Goal: Information Seeking & Learning: Learn about a topic

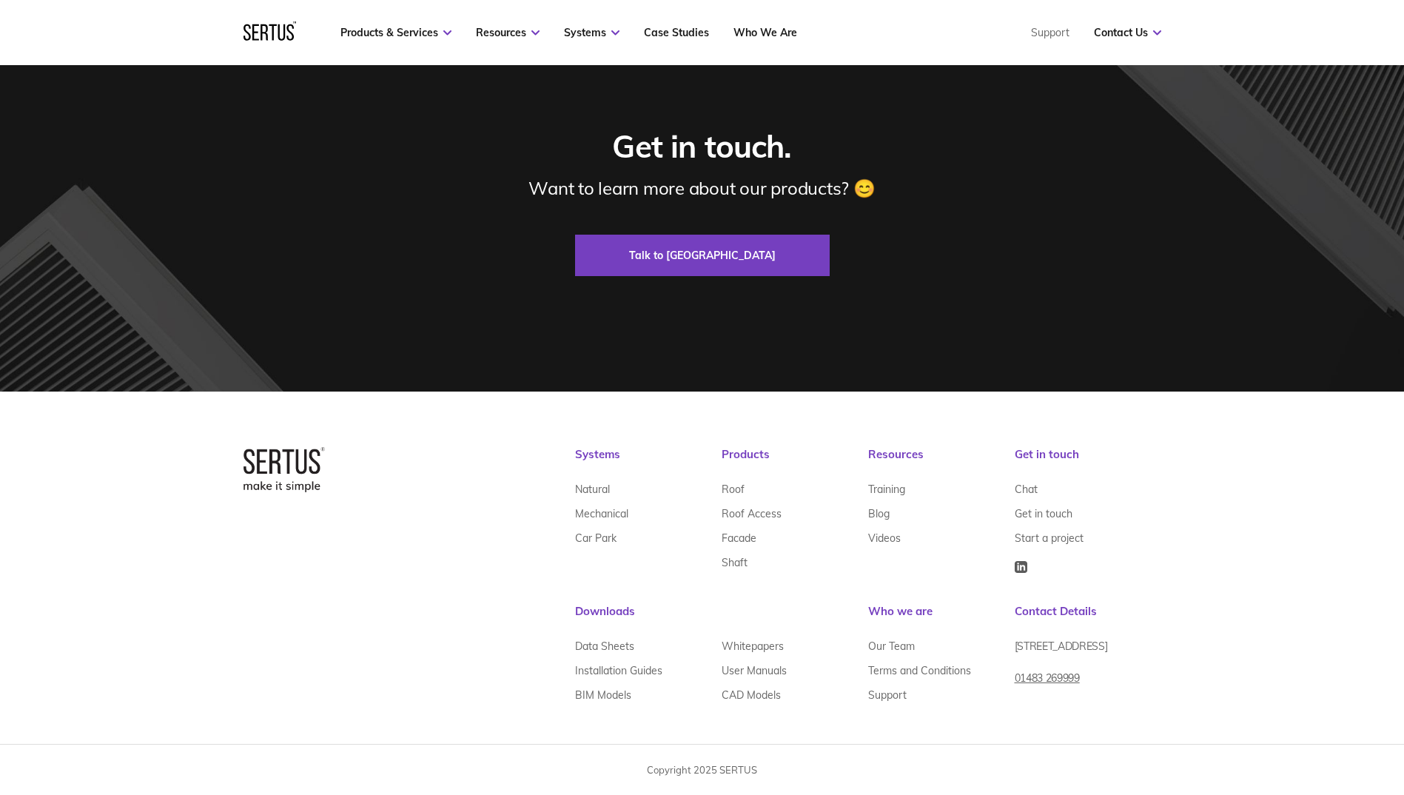
scroll to position [4099, 0]
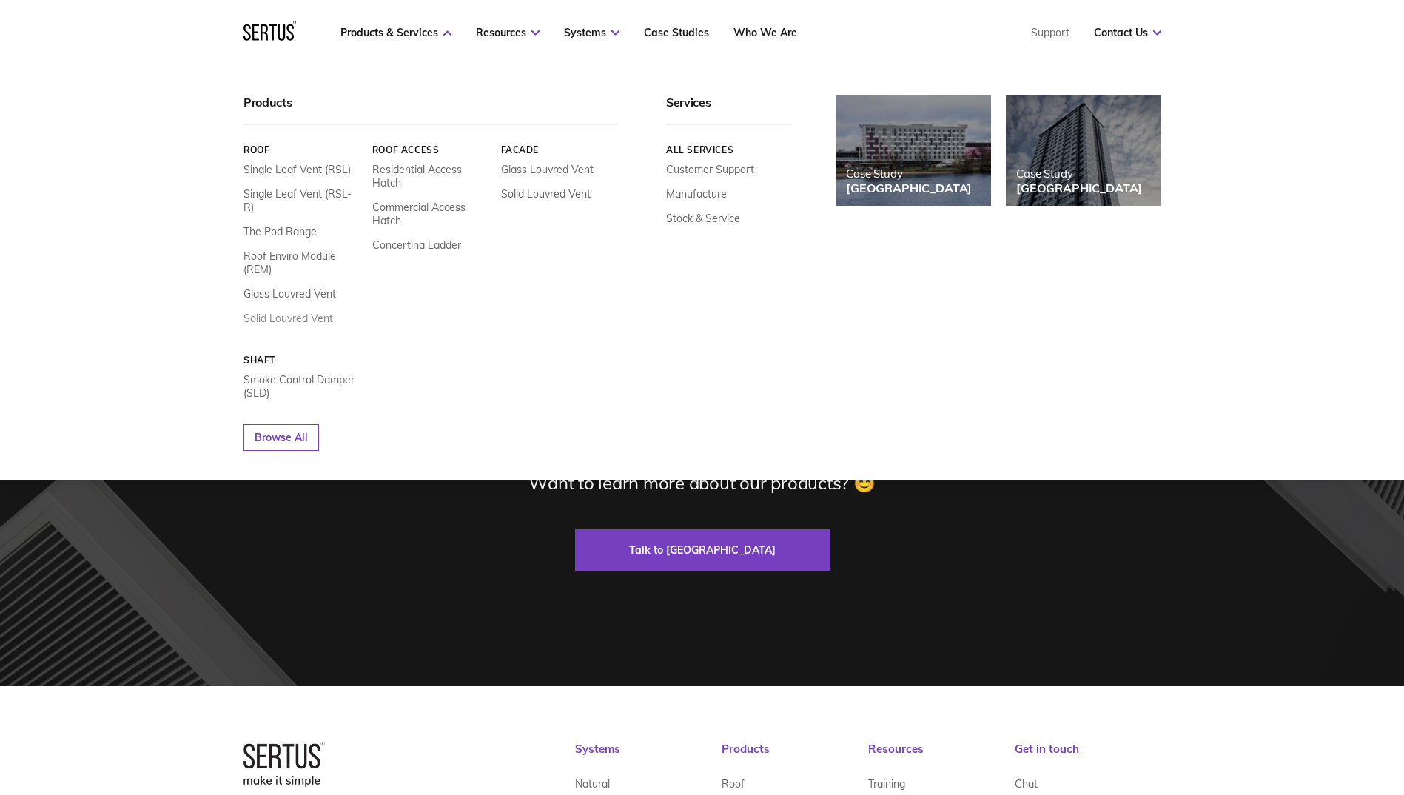
click at [306, 312] on link "Solid Louvred Vent" at bounding box center [288, 318] width 90 height 13
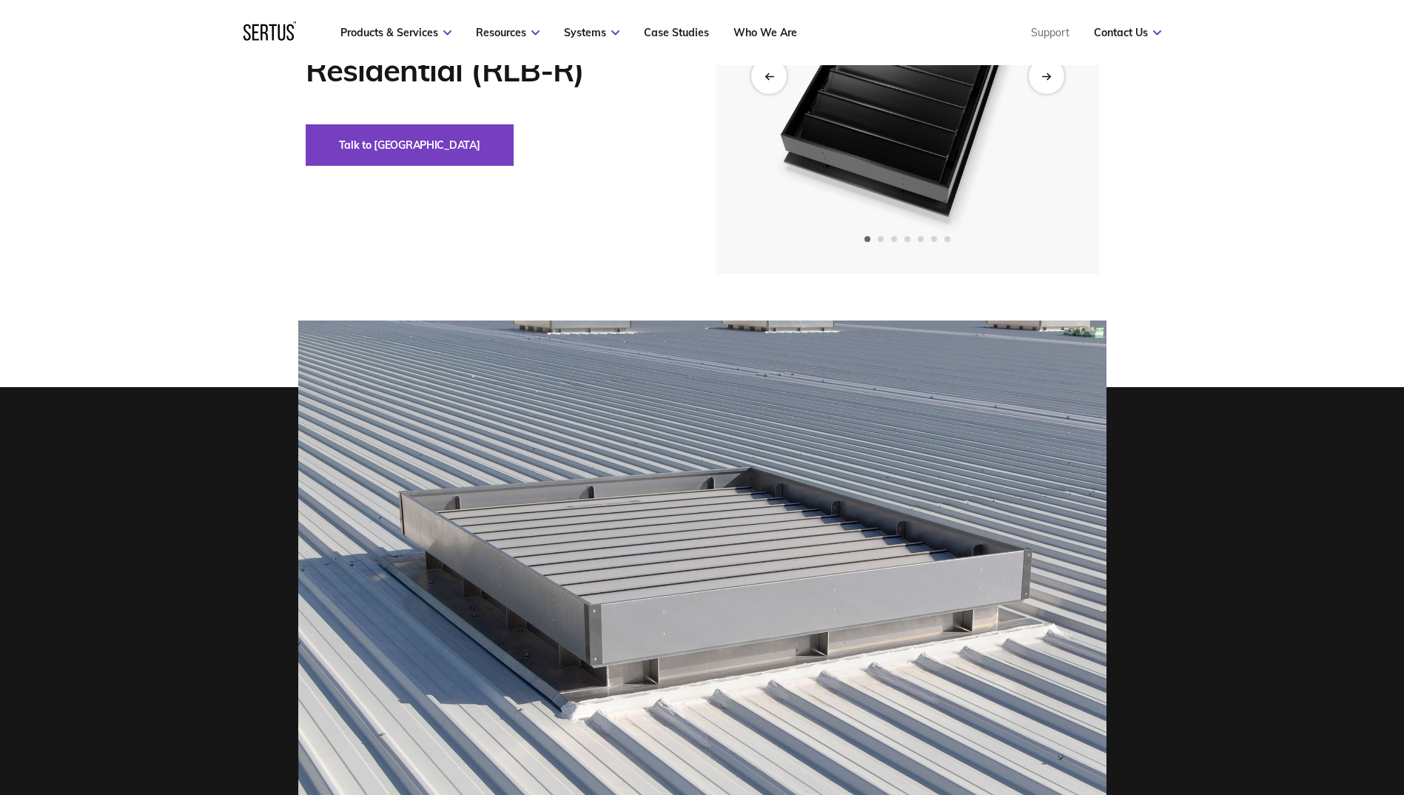
scroll to position [370, 0]
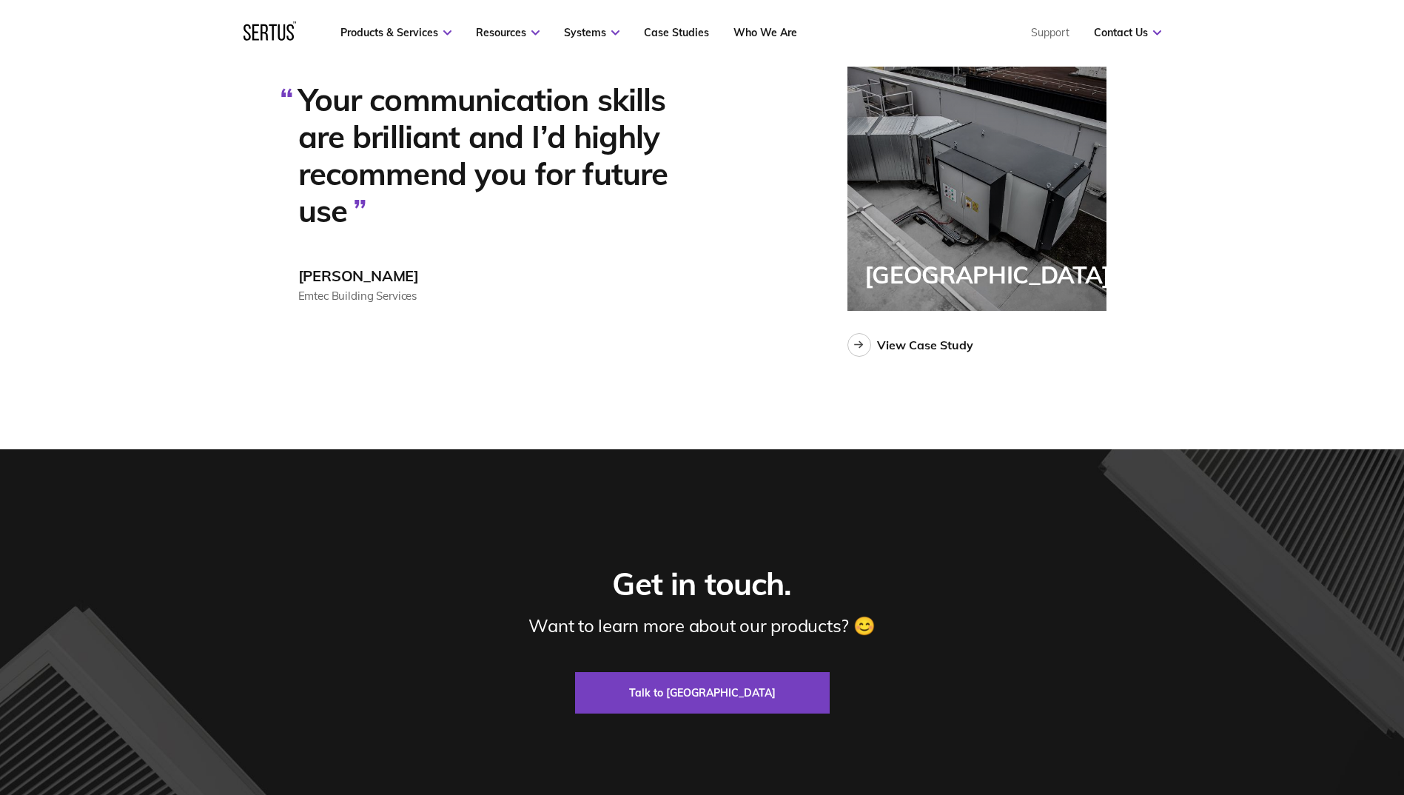
scroll to position [3729, 0]
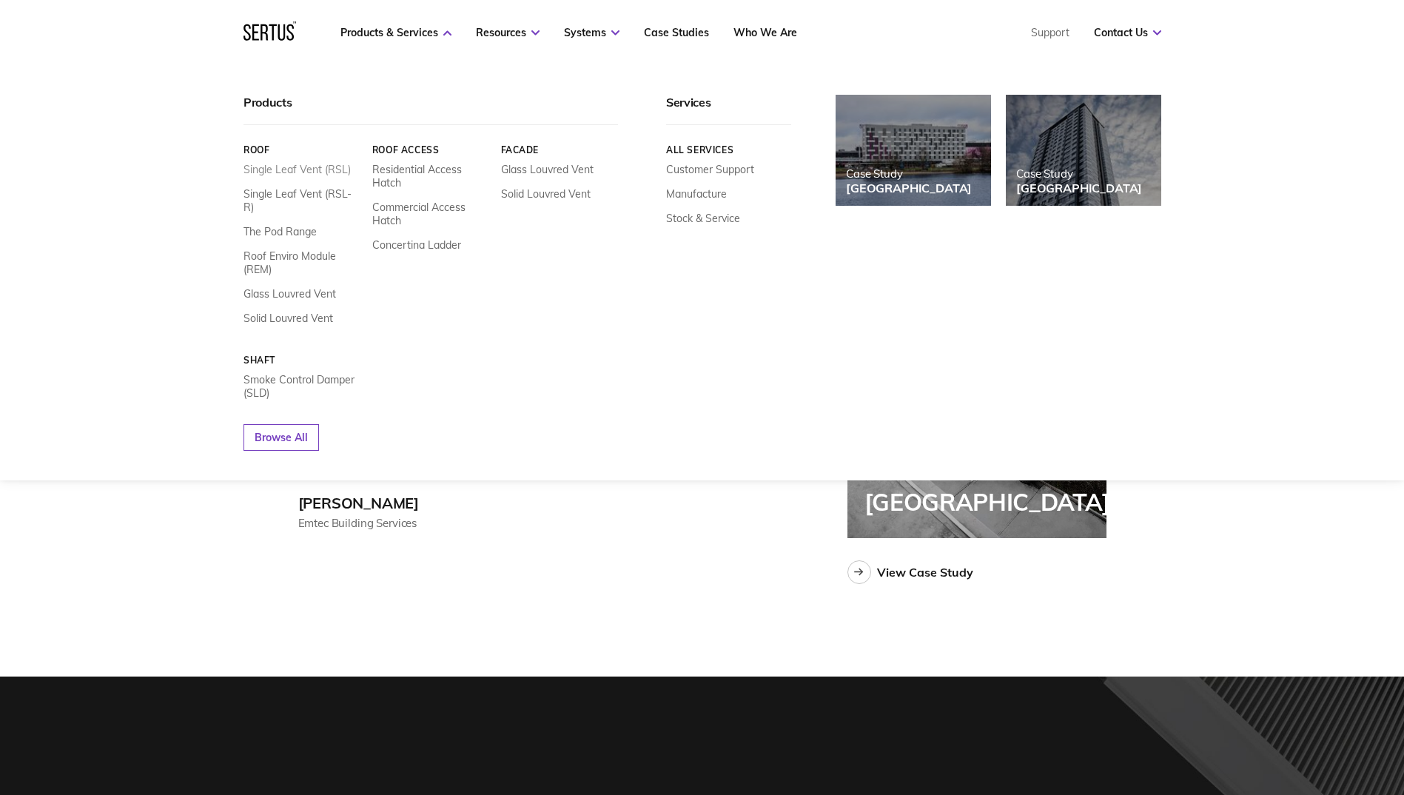
click at [313, 172] on link "Single Leaf Vent (RSL)" at bounding box center [296, 169] width 107 height 13
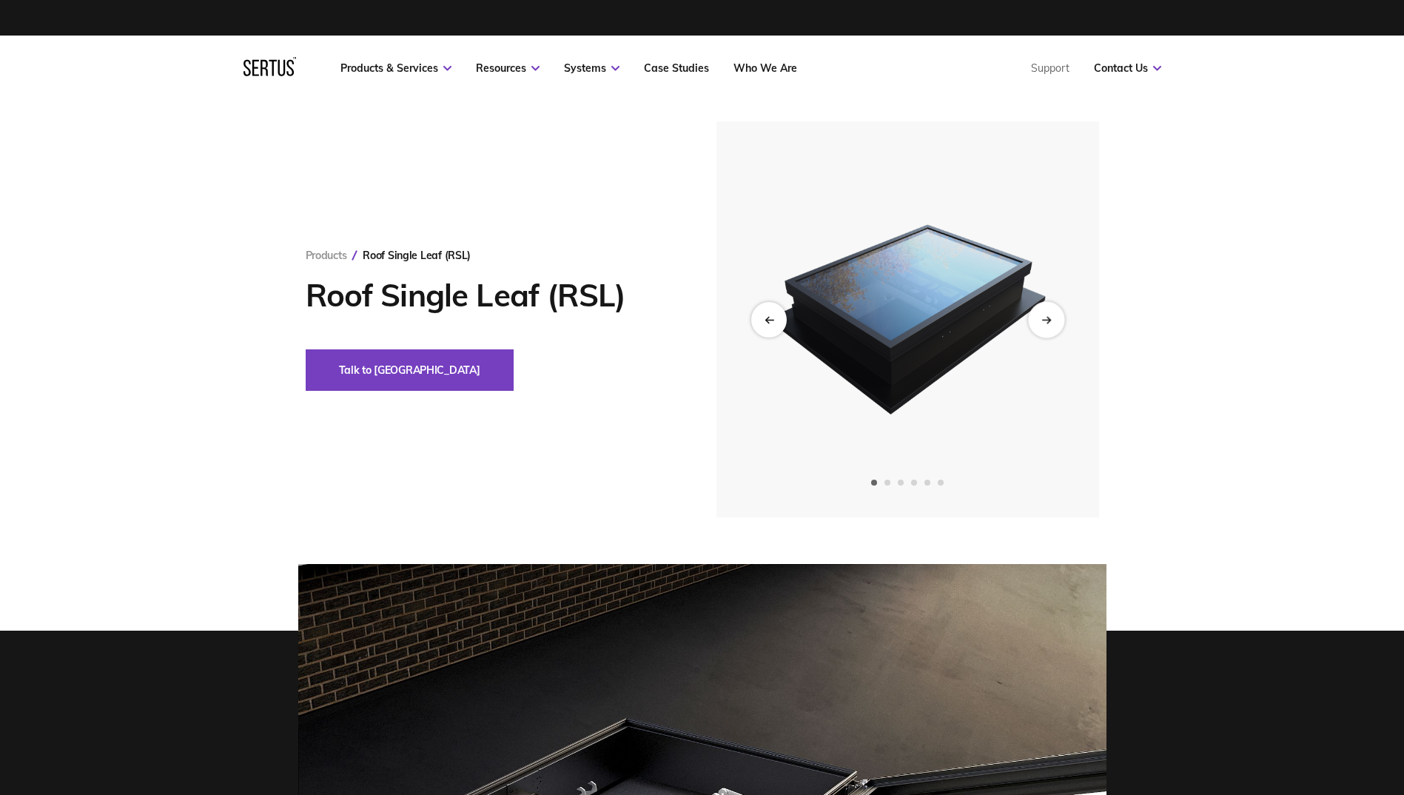
click at [1048, 318] on icon "Next slide" at bounding box center [1047, 319] width 3 height 6
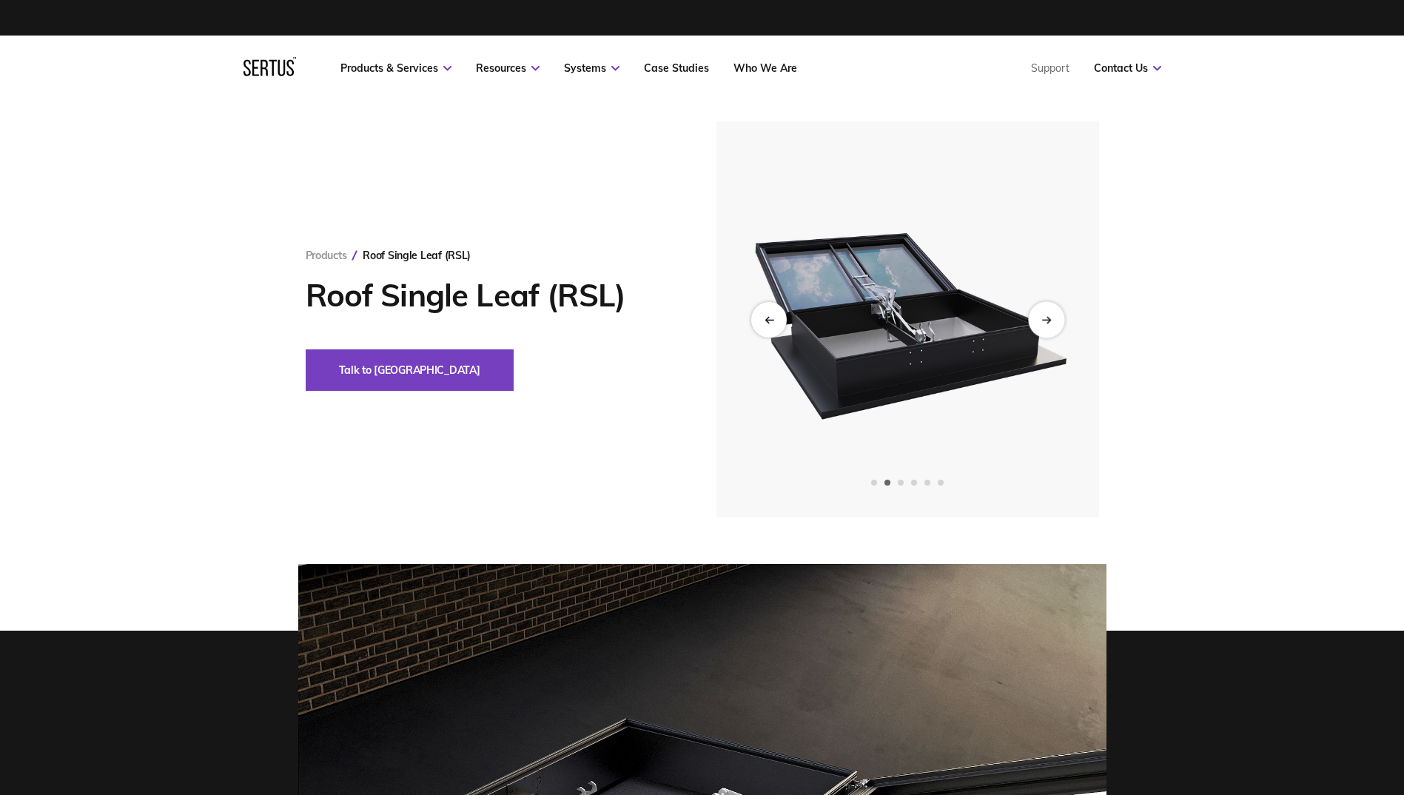
click at [1048, 318] on icon "Next slide" at bounding box center [1047, 319] width 3 height 6
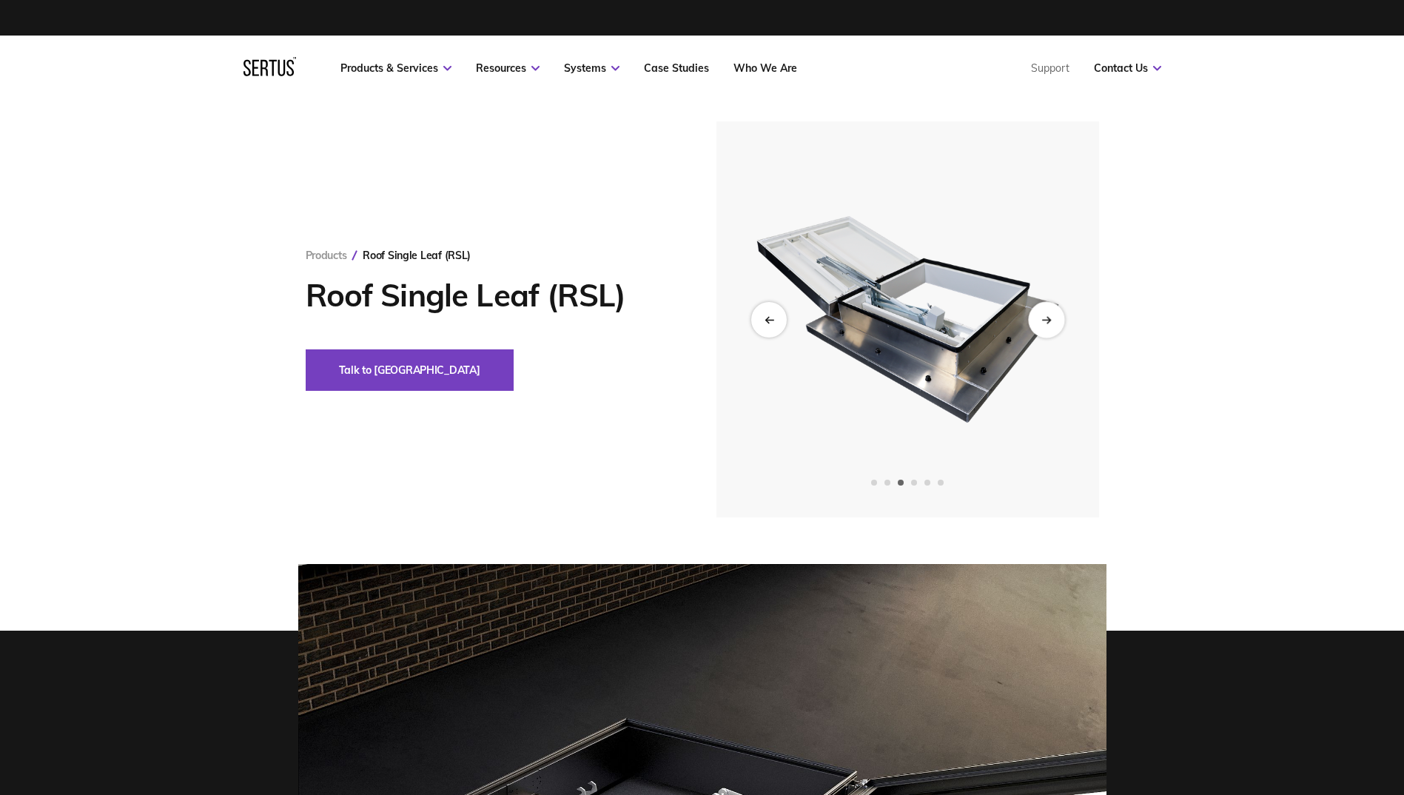
click at [1048, 318] on icon "Next slide" at bounding box center [1047, 319] width 3 height 6
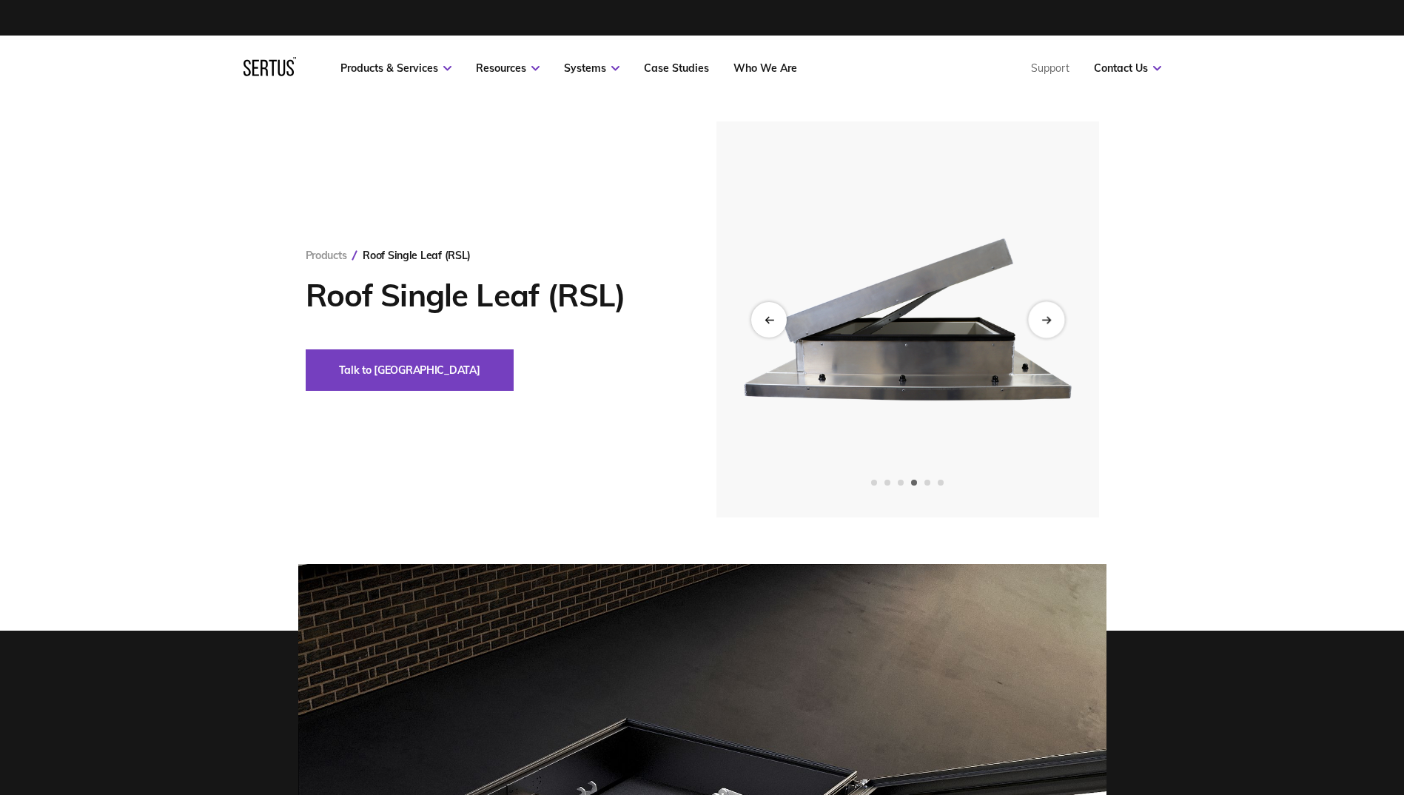
click at [1048, 318] on icon "Next slide" at bounding box center [1047, 319] width 3 height 6
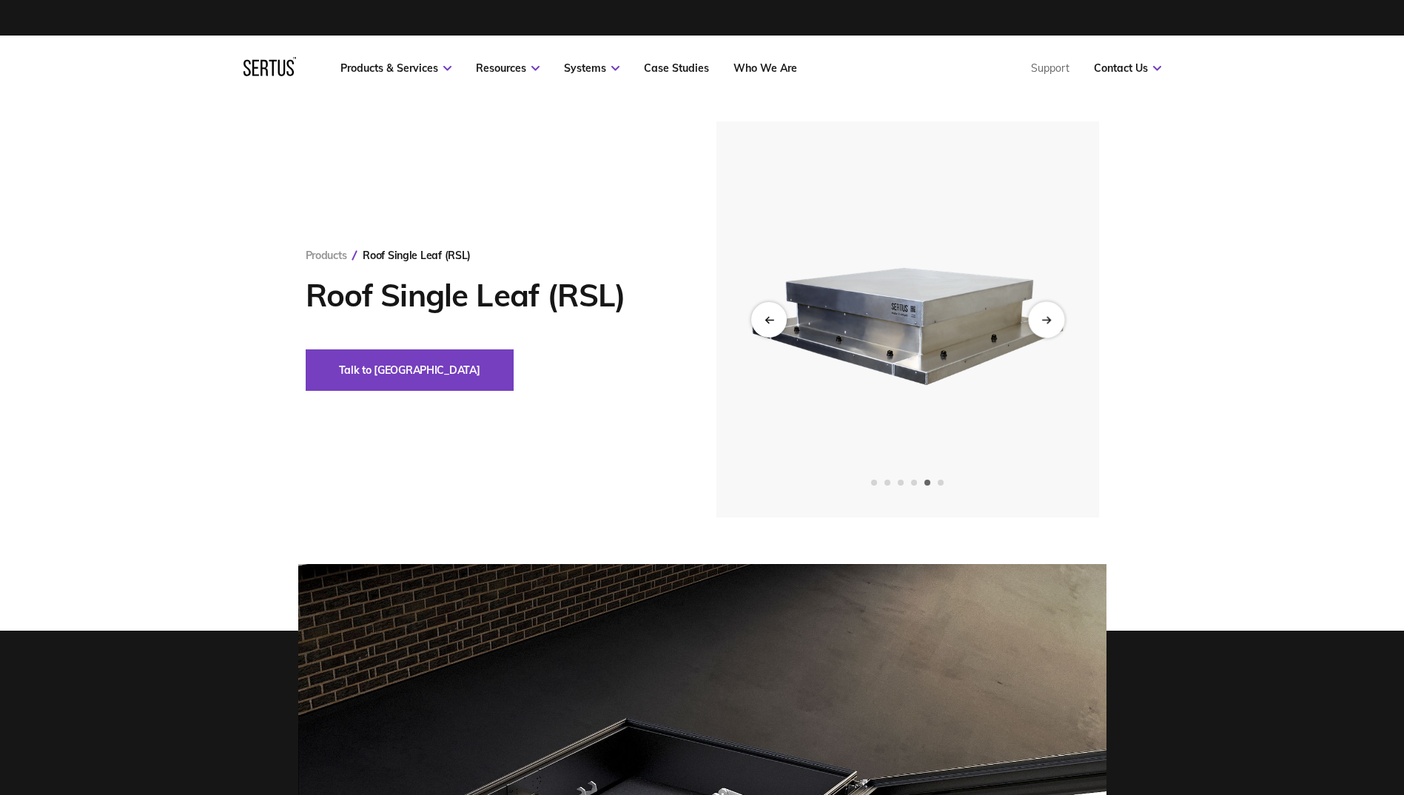
click at [1048, 318] on icon "Next slide" at bounding box center [1047, 319] width 3 height 6
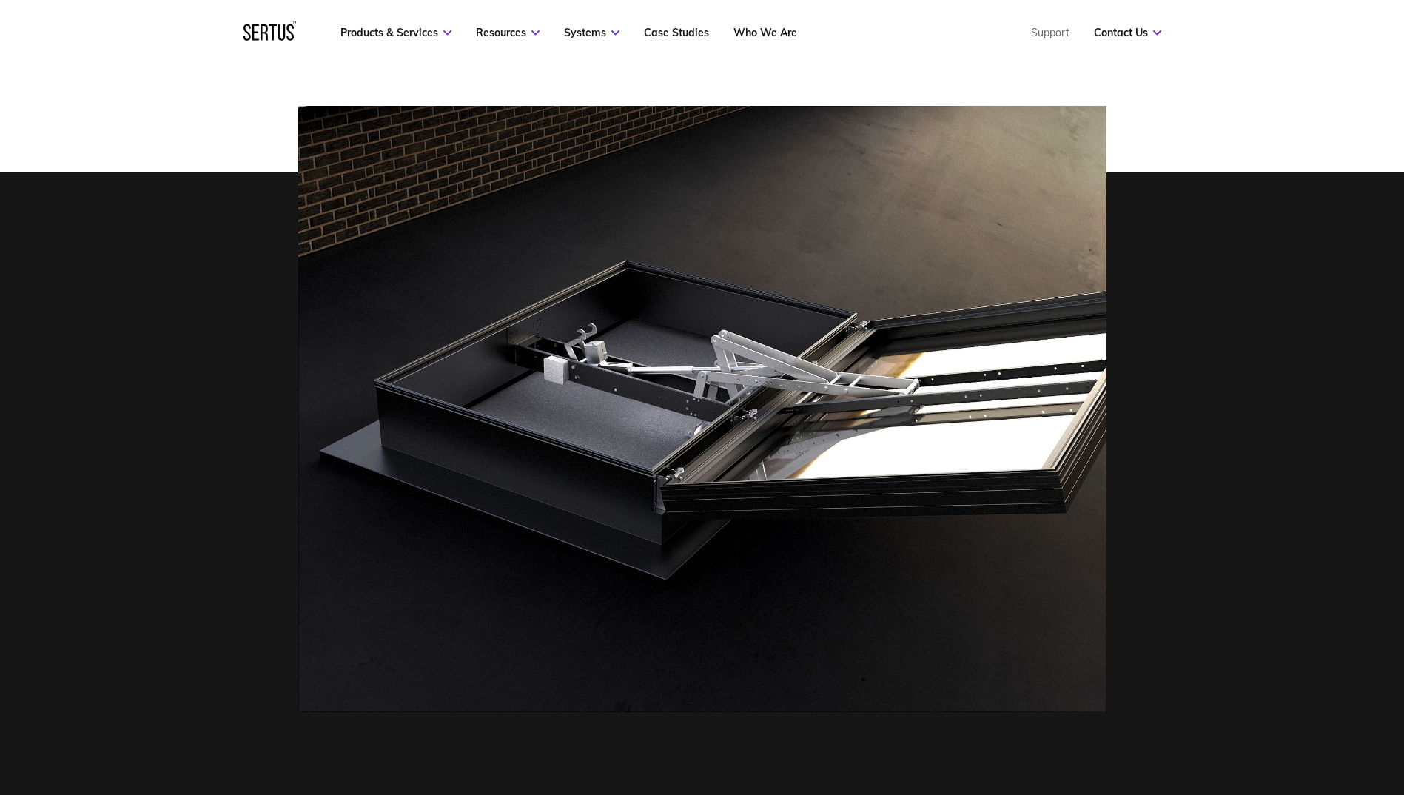
scroll to position [370, 0]
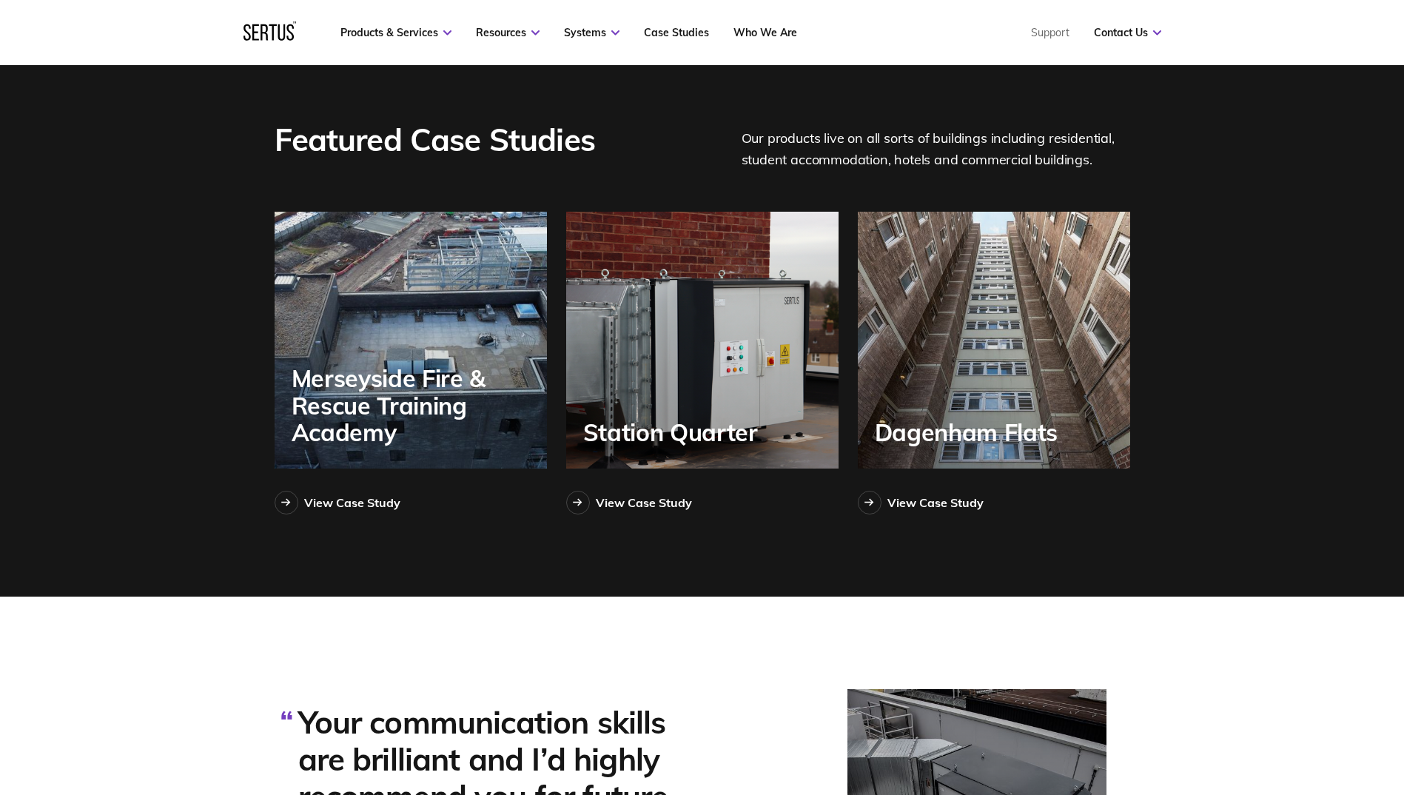
scroll to position [3211, 0]
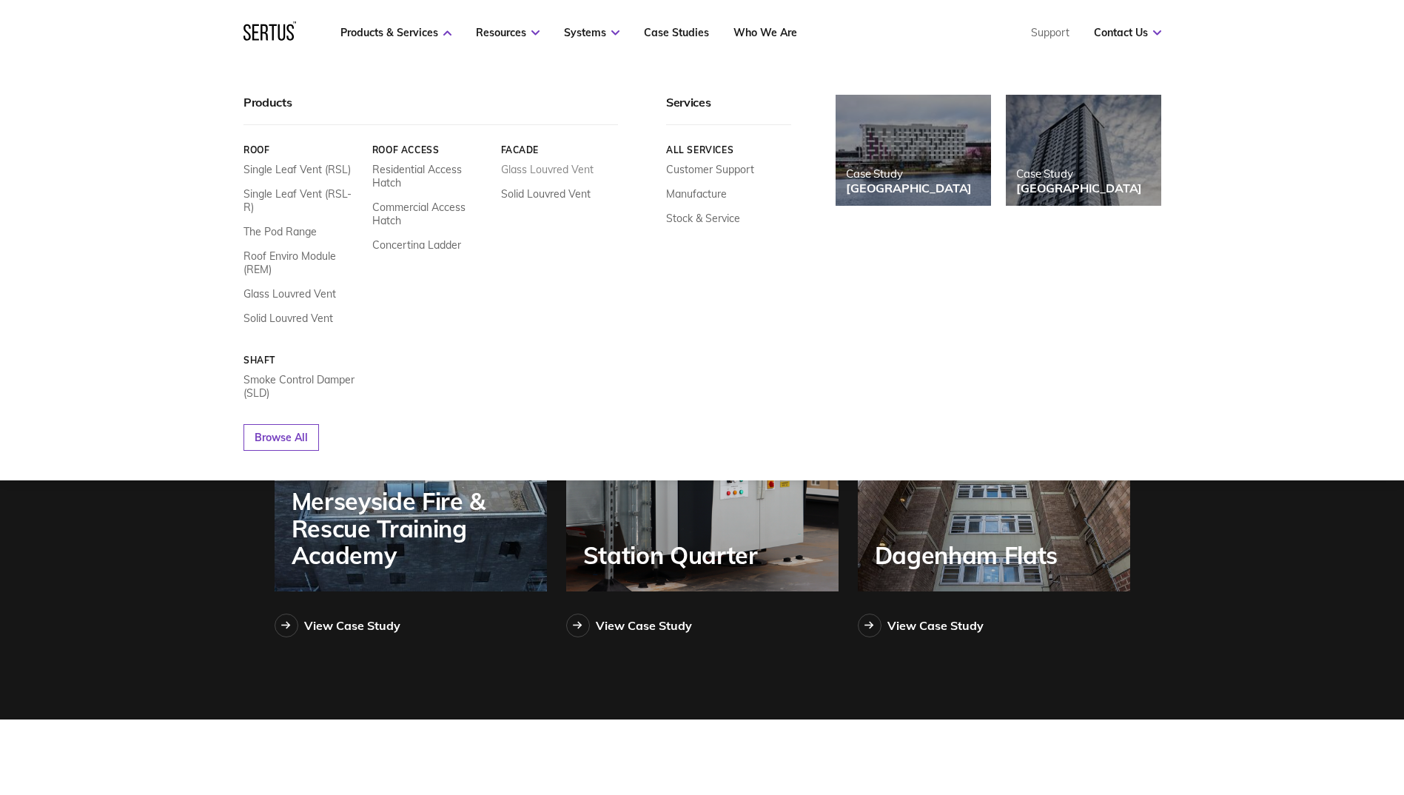
click at [538, 170] on link "Glass Louvred Vent" at bounding box center [546, 169] width 93 height 13
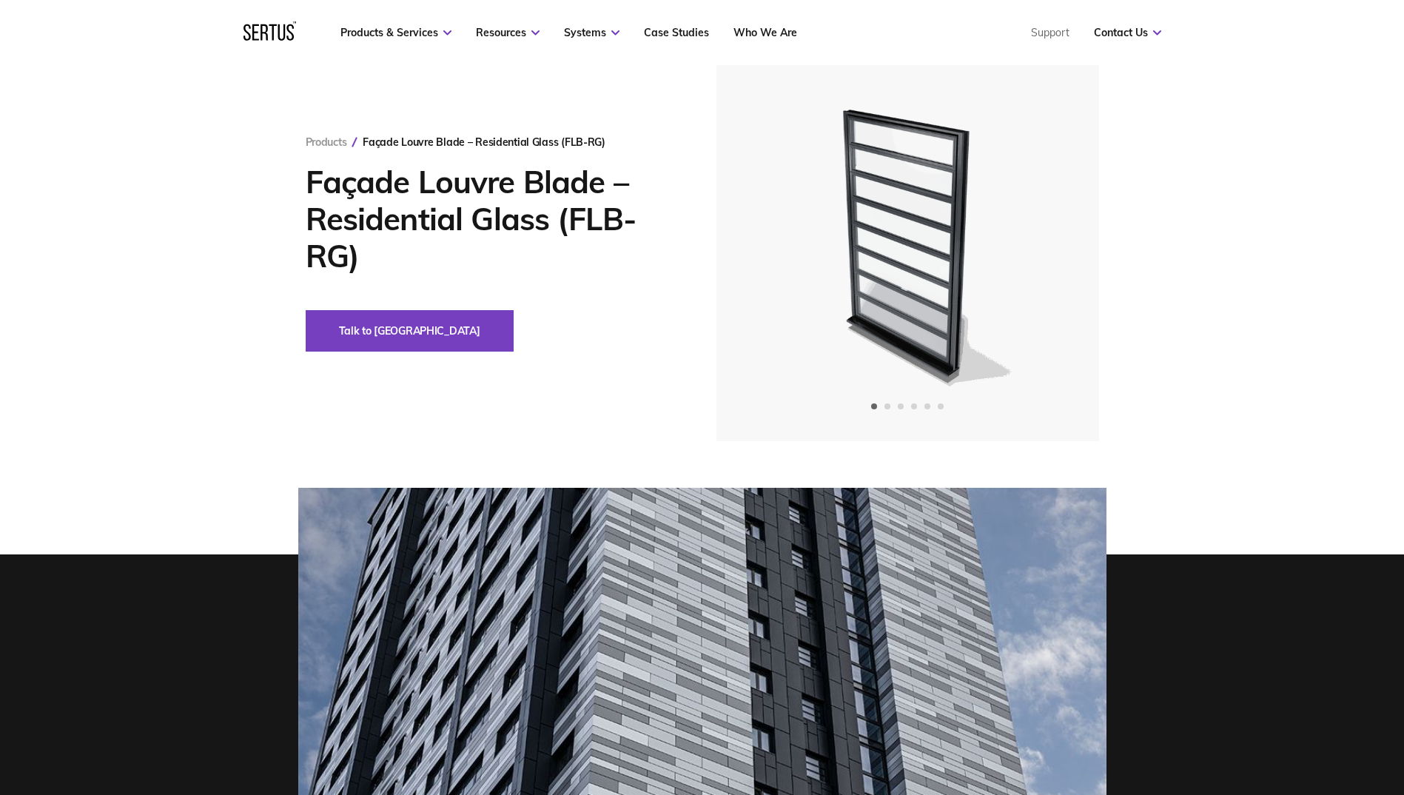
scroll to position [148, 0]
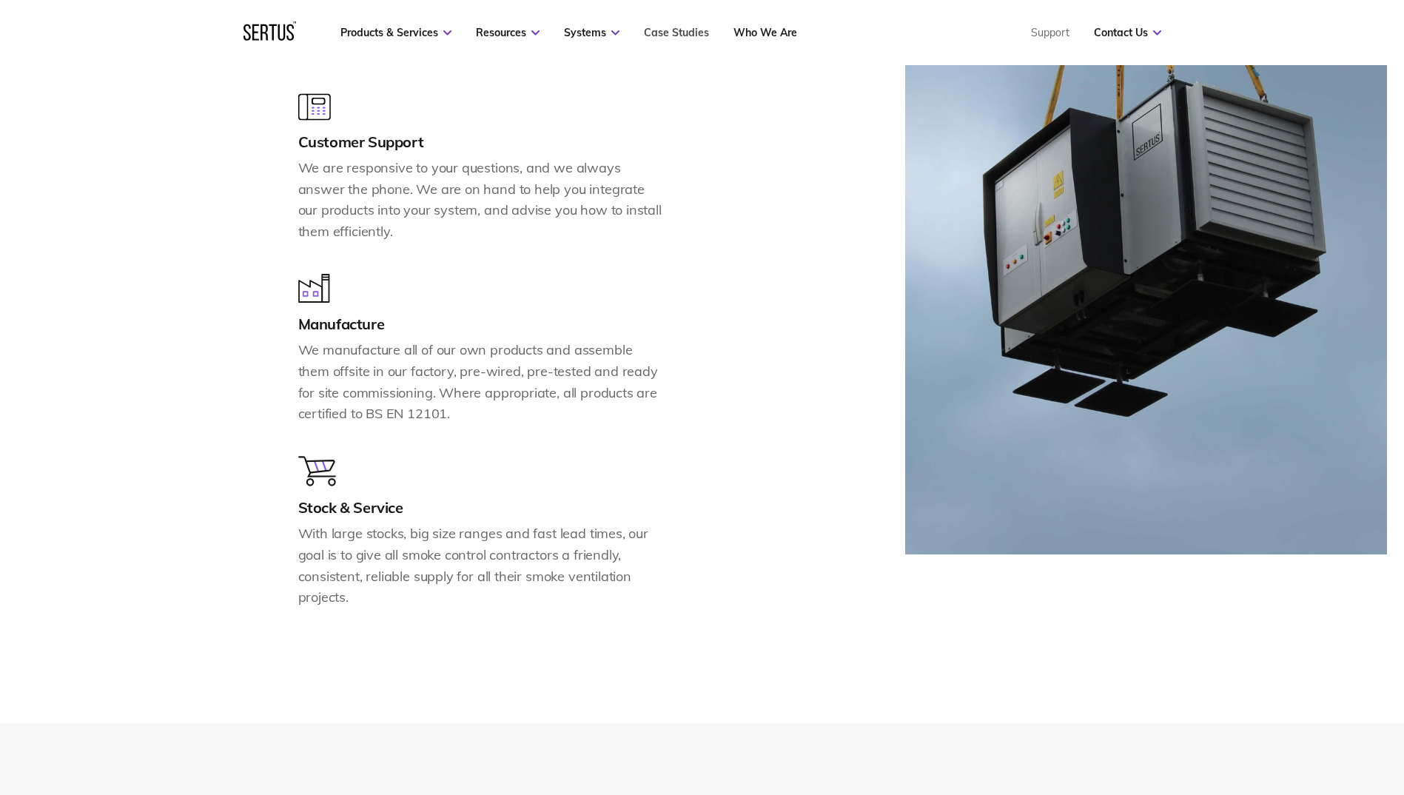
scroll to position [1582, 0]
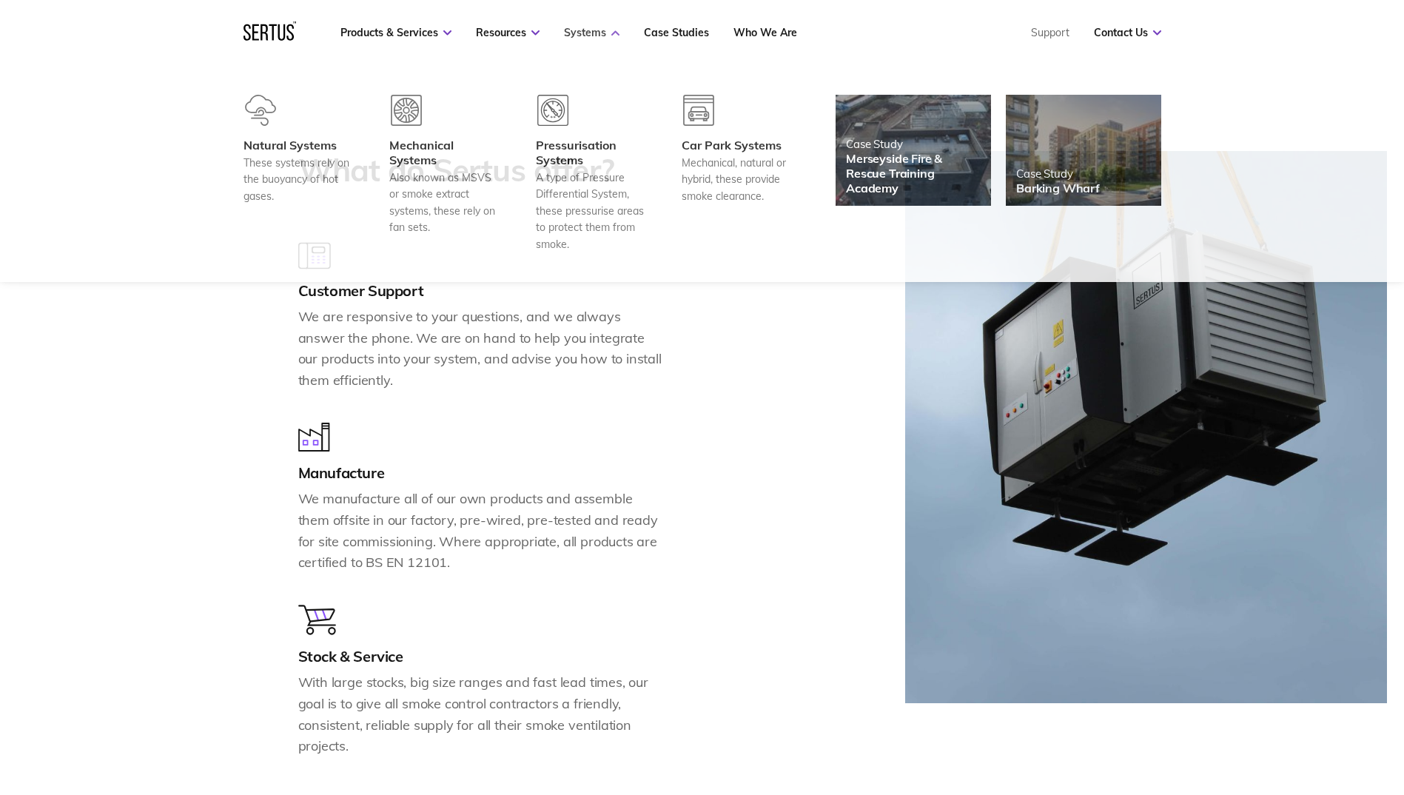
click at [565, 32] on link "Systems" at bounding box center [592, 32] width 56 height 13
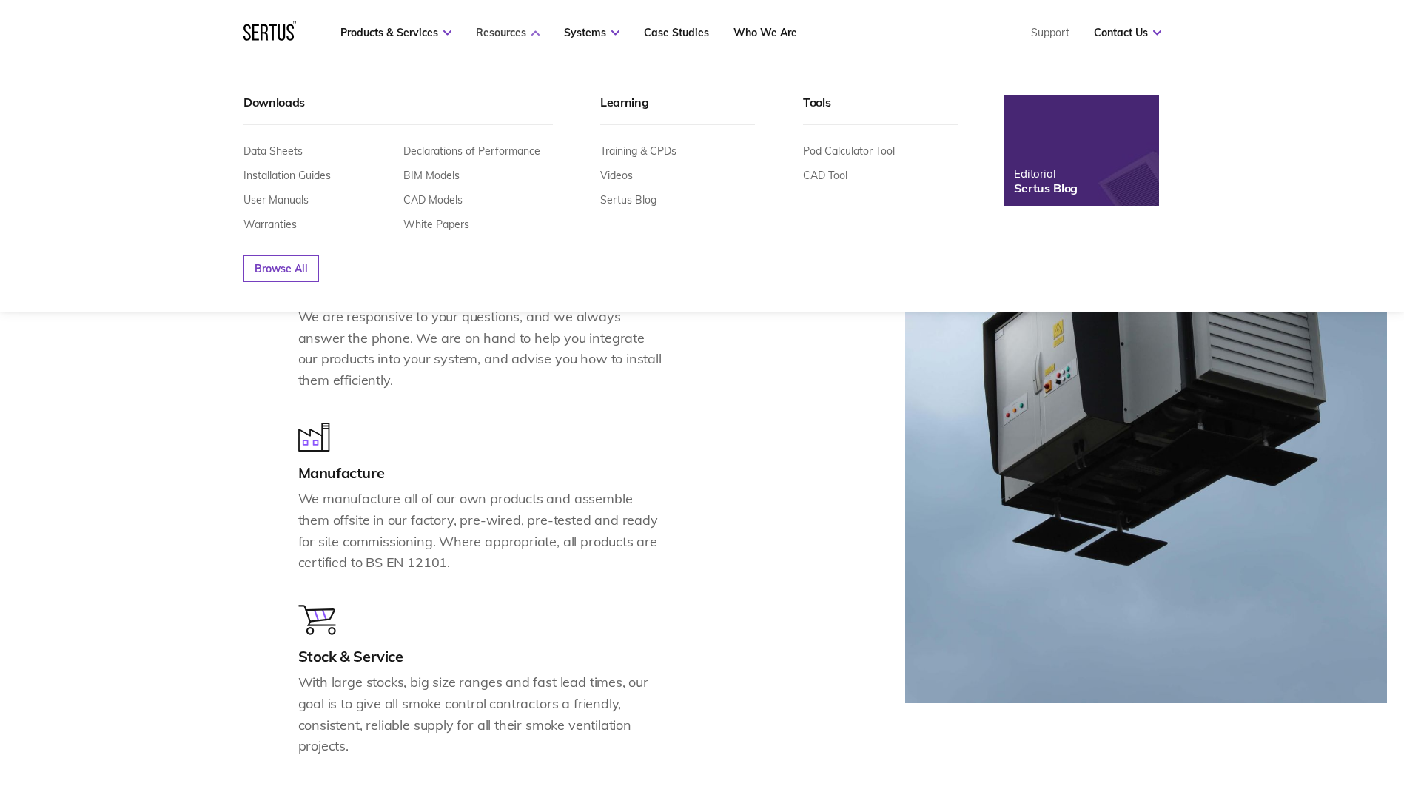
click at [531, 34] on icon at bounding box center [535, 32] width 8 height 5
